Goal: Information Seeking & Learning: Learn about a topic

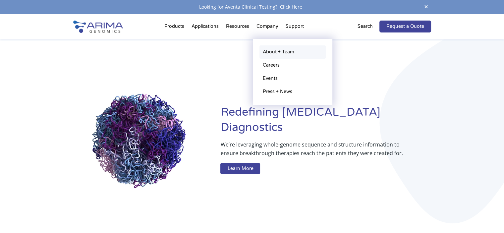
click at [269, 53] on link "About + Team" at bounding box center [292, 51] width 66 height 13
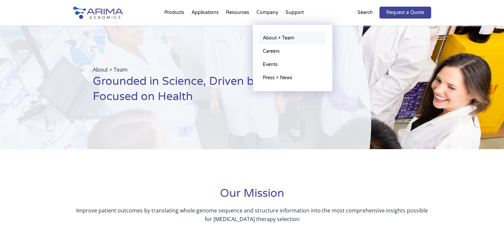
click at [267, 39] on link "About + Team" at bounding box center [292, 37] width 66 height 13
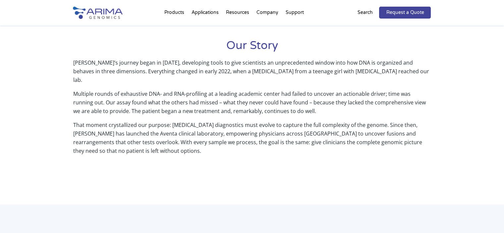
scroll to position [289, 0]
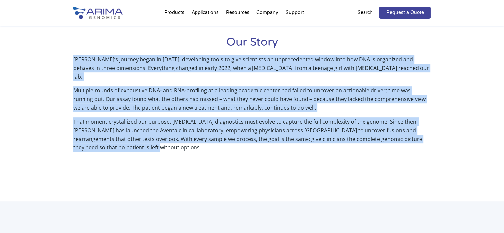
drag, startPoint x: 115, startPoint y: 137, endPoint x: 71, endPoint y: 62, distance: 86.2
click at [71, 62] on div "Our Mission Improve patient outcomes by translating whole-genome sequence and s…" at bounding box center [252, 48] width 504 height 308
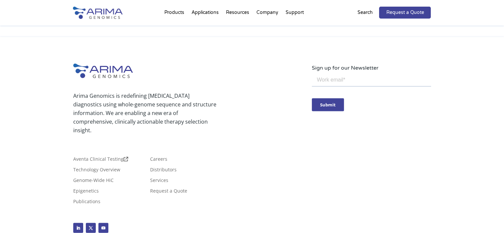
scroll to position [1224, 0]
